Goal: Information Seeking & Learning: Learn about a topic

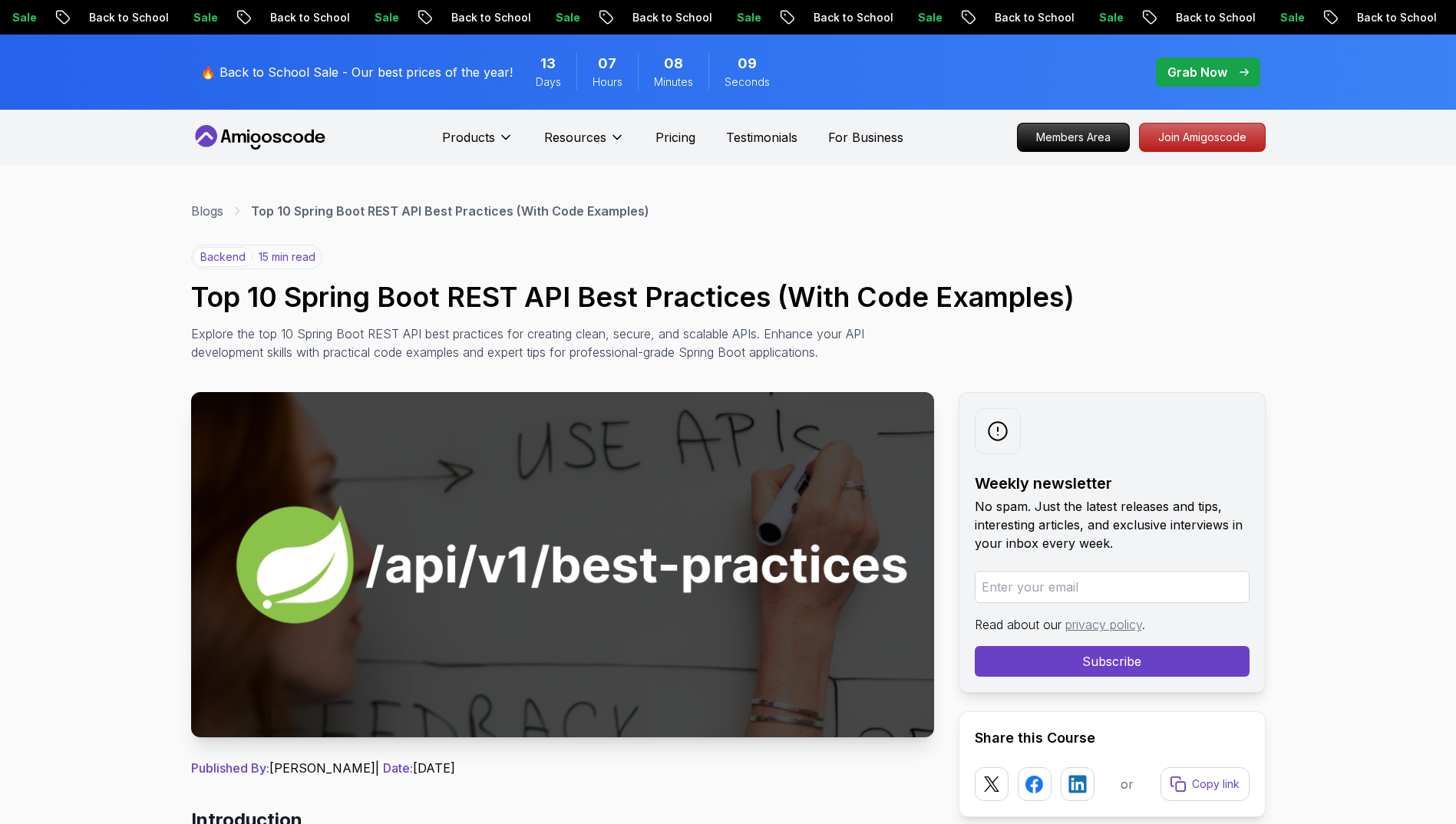
drag, startPoint x: 0, startPoint y: 0, endPoint x: 656, endPoint y: 312, distance: 726.4
click at [656, 312] on h1 "Top 10 Spring Boot REST API Best Practices (With Code Examples)" at bounding box center [728, 296] width 1074 height 31
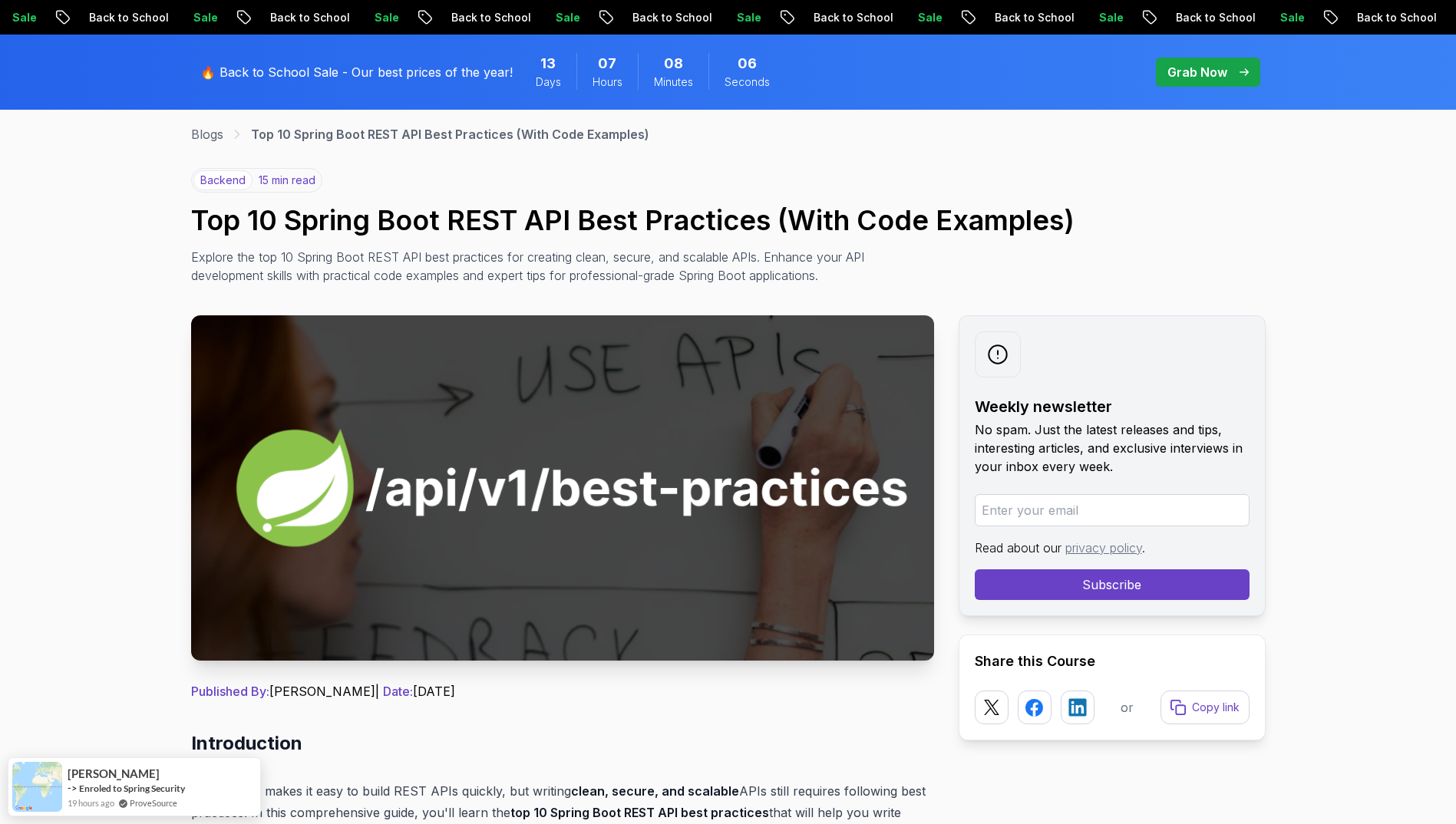
scroll to position [855, 0]
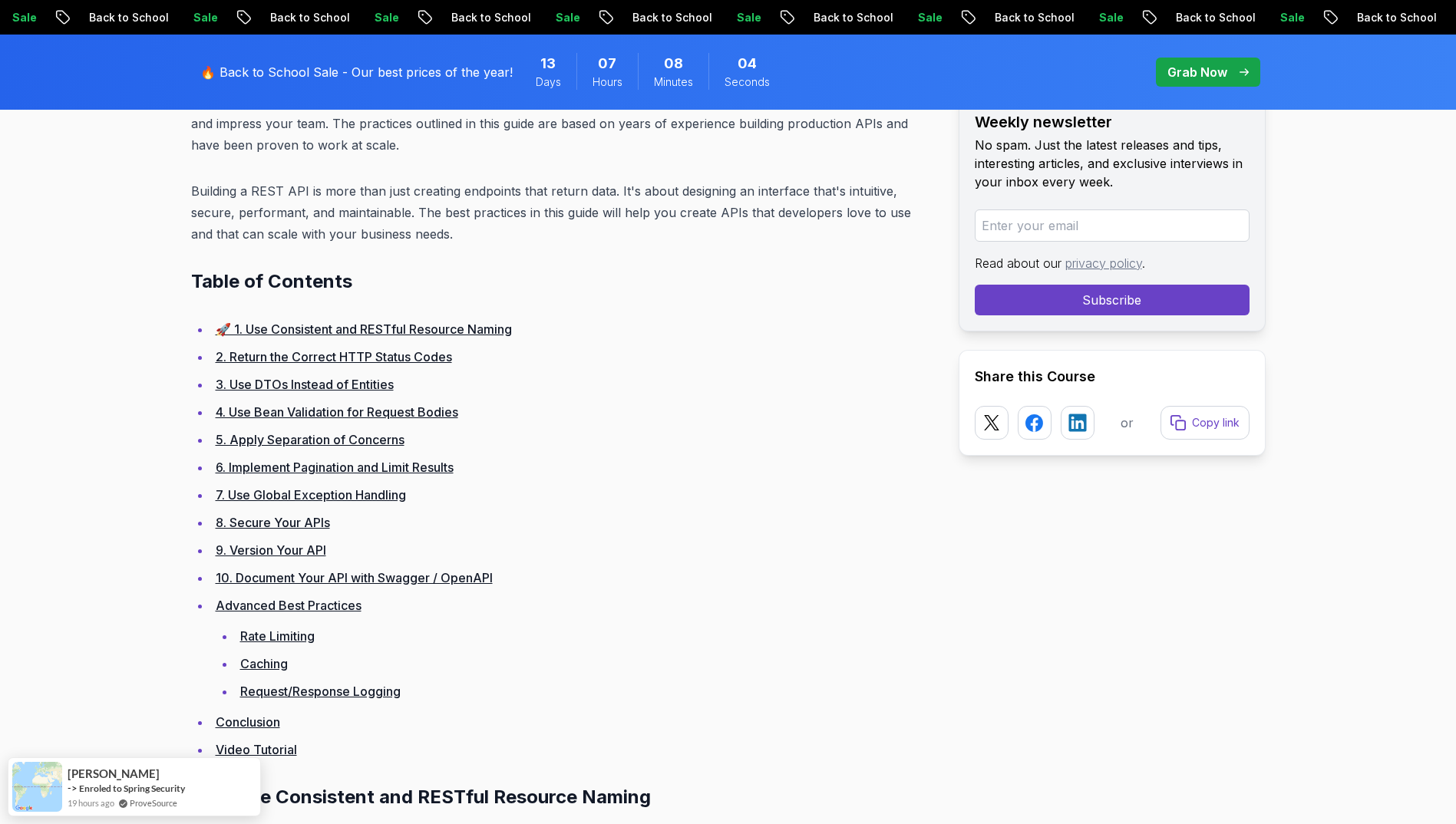
click at [430, 425] on ul "🚀 1. Use Consistent and RESTful Resource Naming 2. Return the Correct HTTP Stat…" at bounding box center [562, 539] width 743 height 442
click at [436, 422] on li "4. Use Bean Validation for Request Bodies" at bounding box center [572, 411] width 723 height 21
click at [438, 419] on li "4. Use Bean Validation for Request Bodies" at bounding box center [572, 411] width 723 height 21
click at [446, 406] on link "4. Use Bean Validation for Request Bodies" at bounding box center [337, 412] width 243 height 16
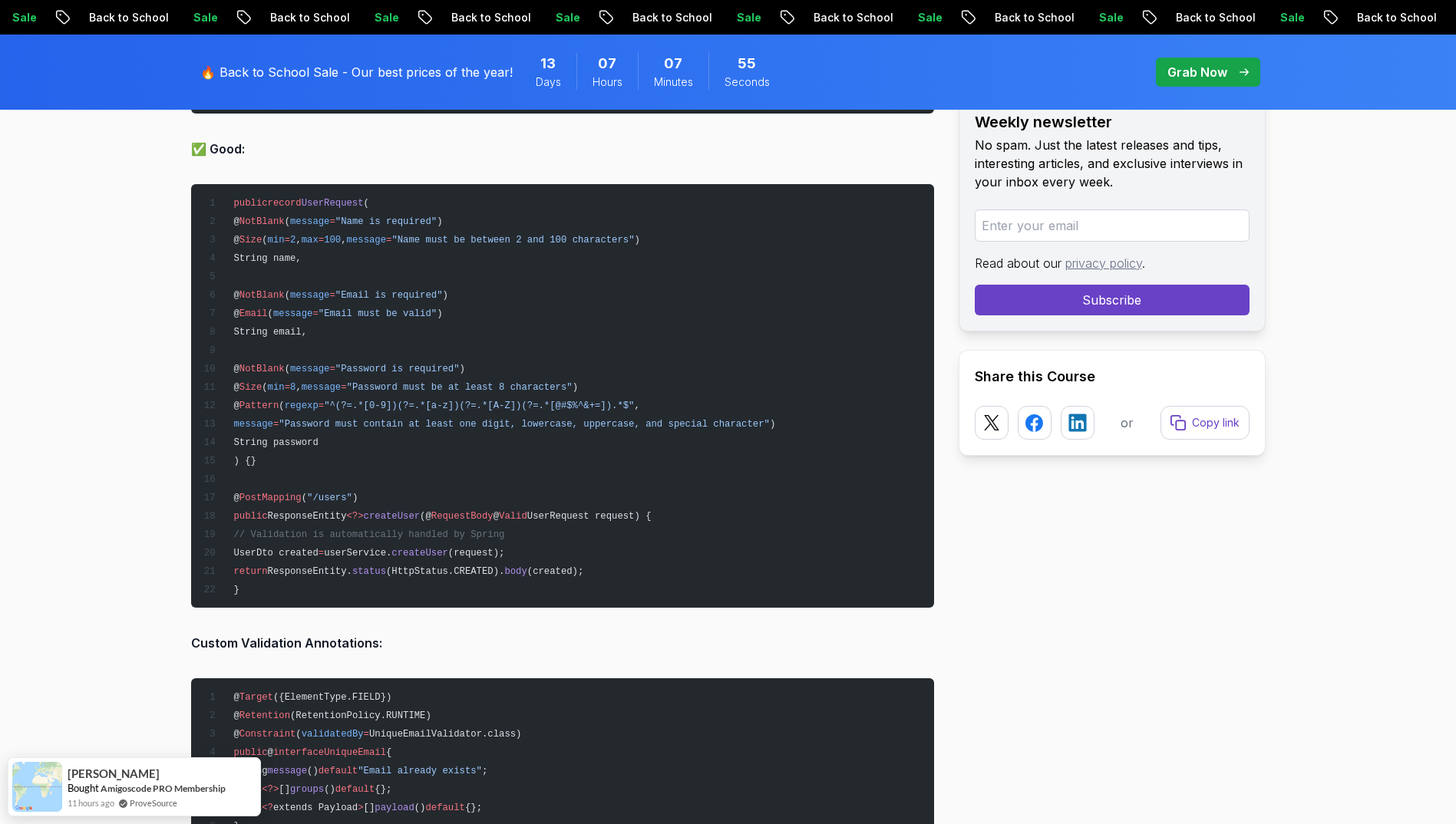
scroll to position [6035, 0]
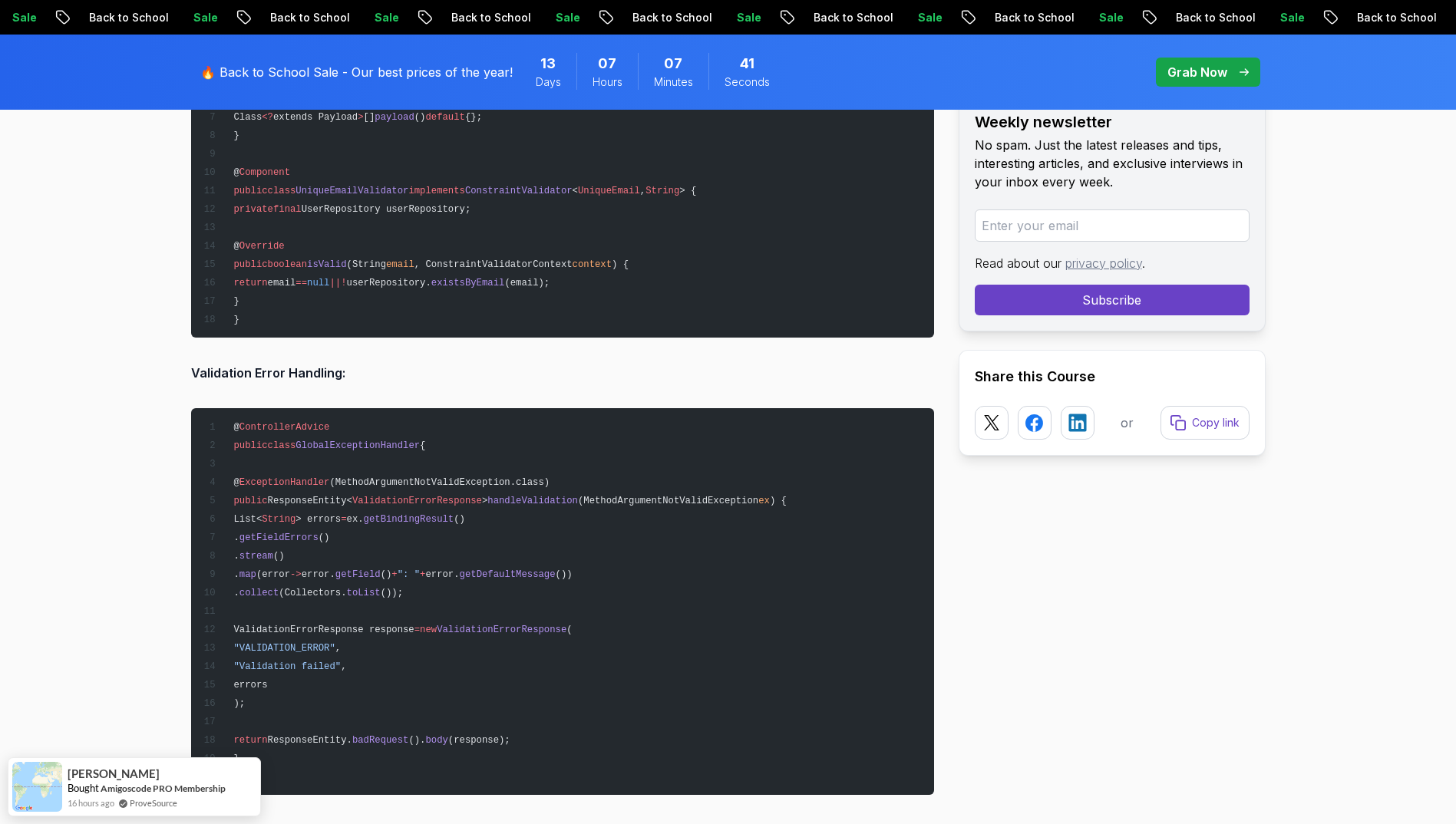
scroll to position [6495, 0]
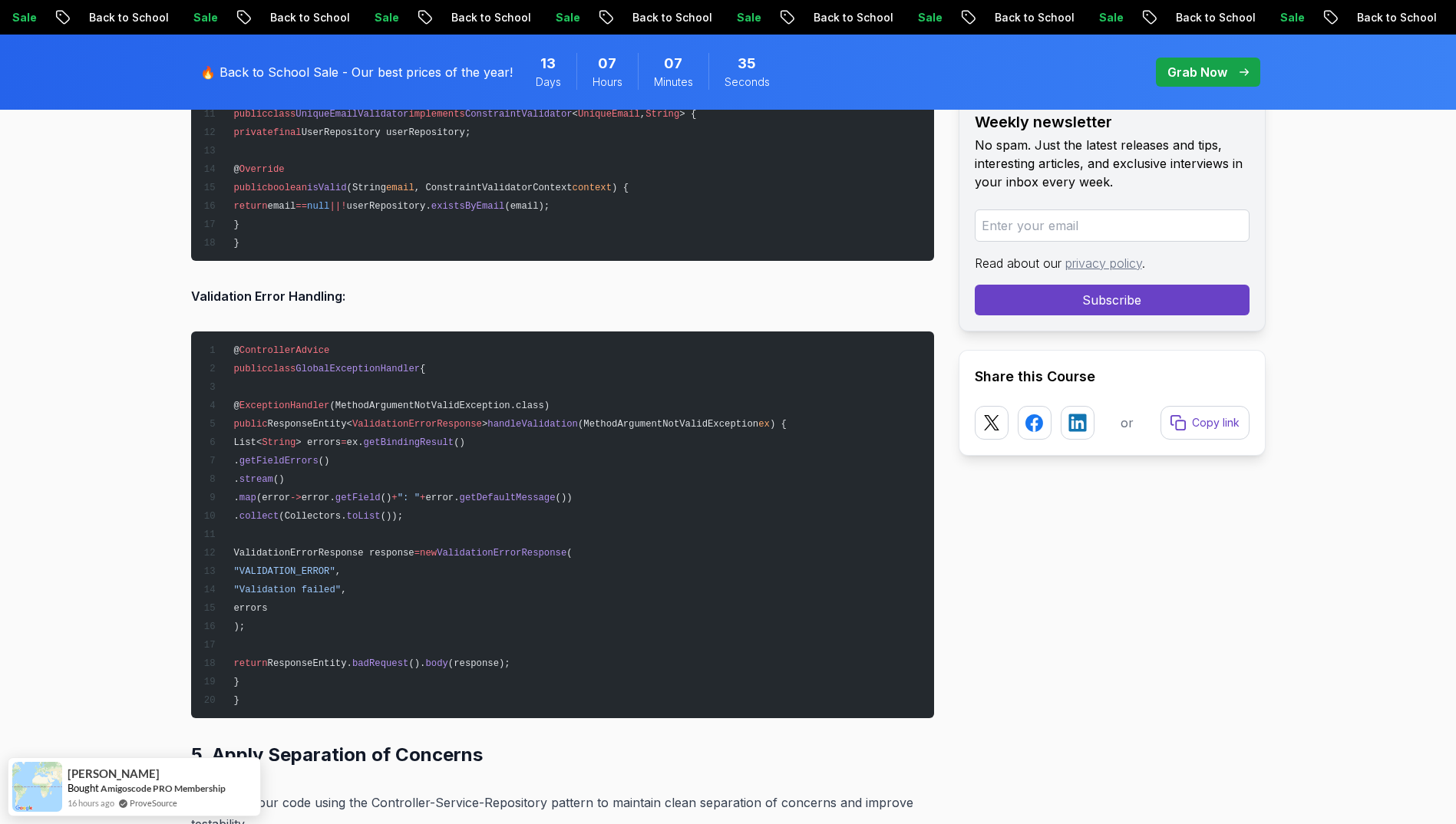
click at [417, 406] on span "(MethodArgumentNotValidException.class)" at bounding box center [440, 406] width 220 height 11
copy span "MethodArgumentNotValidException"
drag, startPoint x: 458, startPoint y: 514, endPoint x: 273, endPoint y: 443, distance: 198.2
click at [273, 443] on pre "@ ControllerAdvice public class GlobalExceptionHandler { @ ExceptionHandler (Me…" at bounding box center [562, 525] width 743 height 387
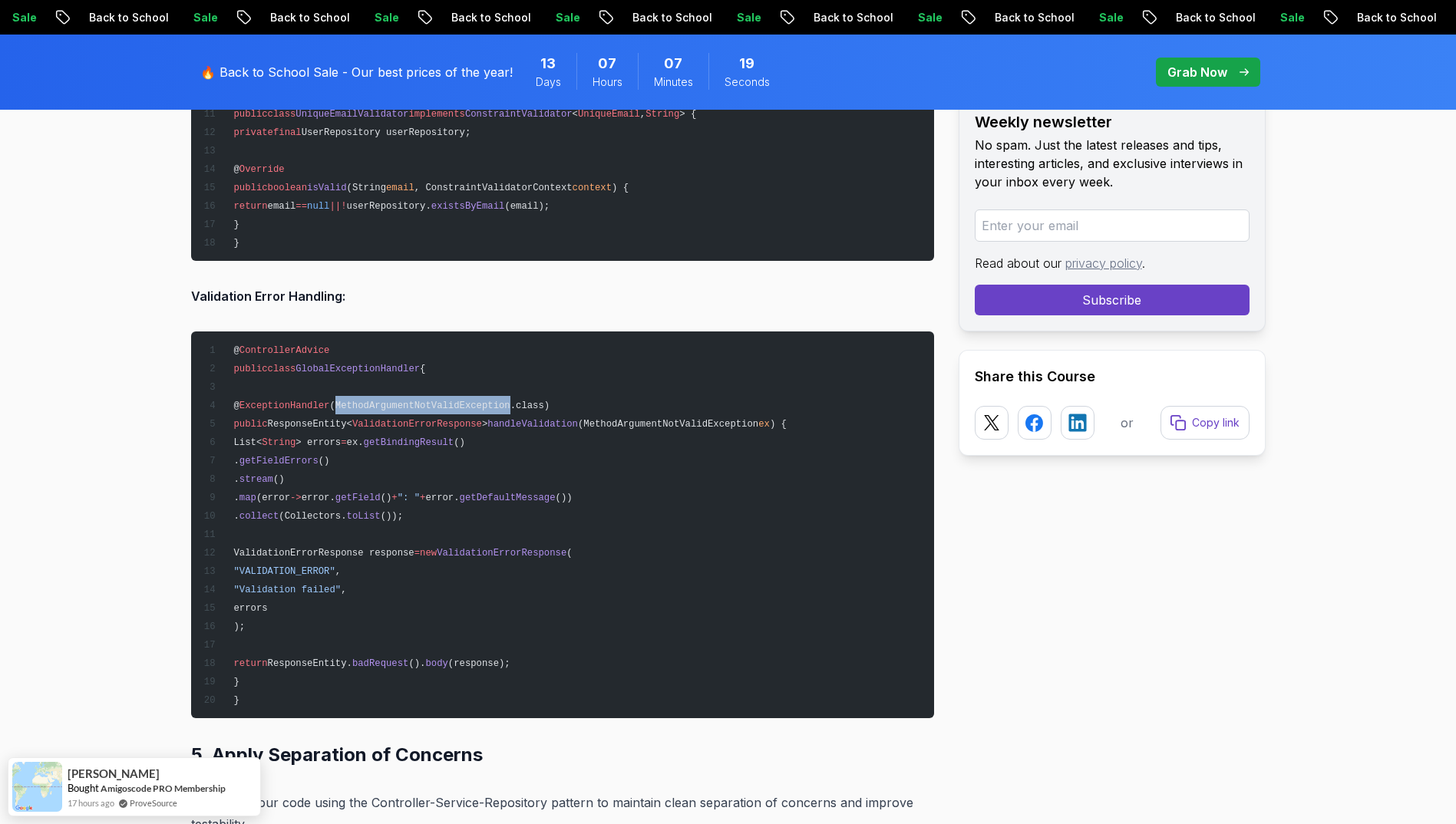
copy code "List< String > errors = ex. getBindingResult () . getFieldErrors () . stream ()…"
drag, startPoint x: 295, startPoint y: 587, endPoint x: 333, endPoint y: 603, distance: 41.2
click at [333, 603] on pre "@ ControllerAdvice public class GlobalExceptionHandler { @ ExceptionHandler (Me…" at bounding box center [562, 525] width 743 height 387
copy code ""Validation failed" , errors"
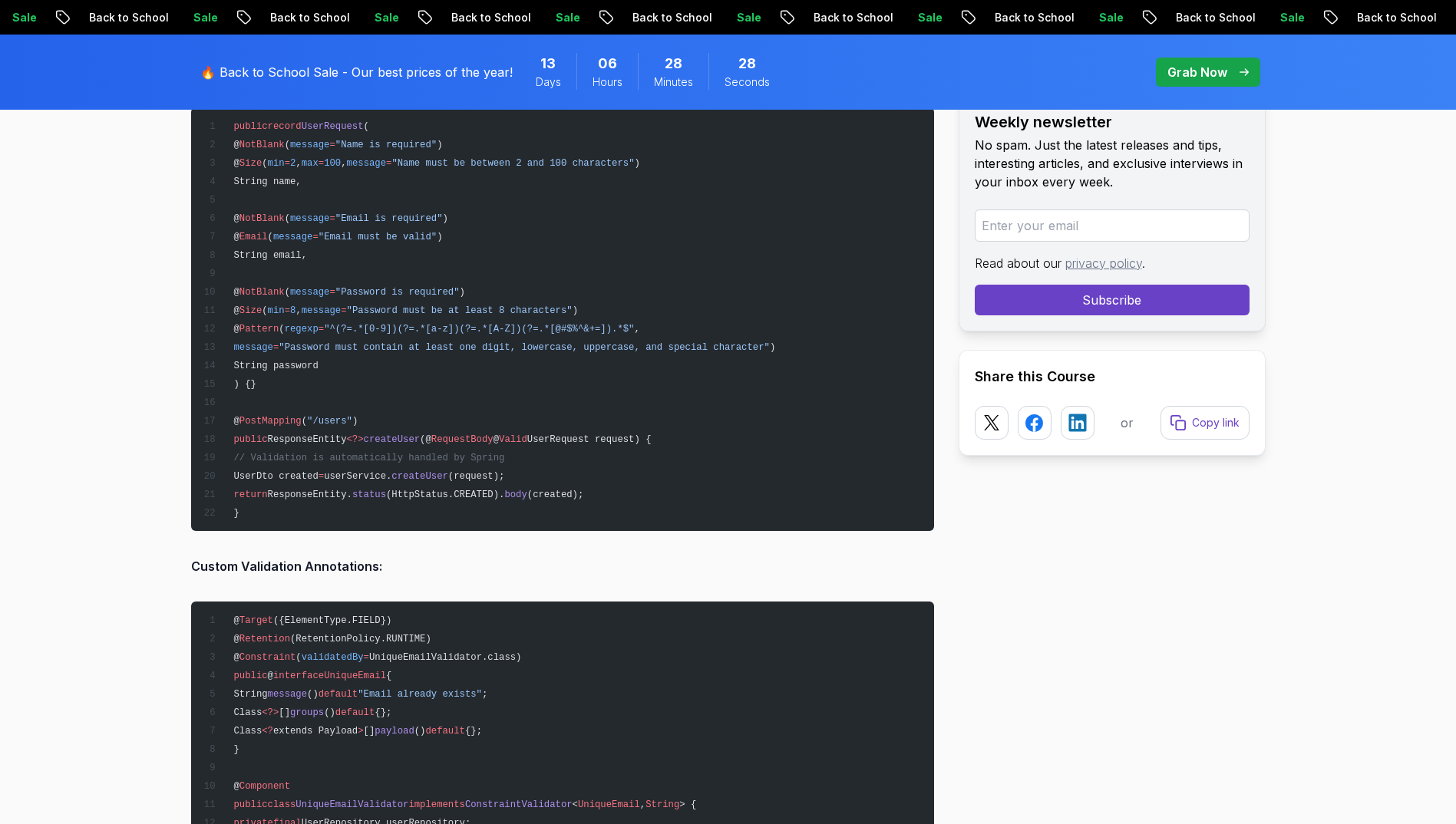
scroll to position [5574, 0]
